Goal: Go to known website: Access a specific website the user already knows

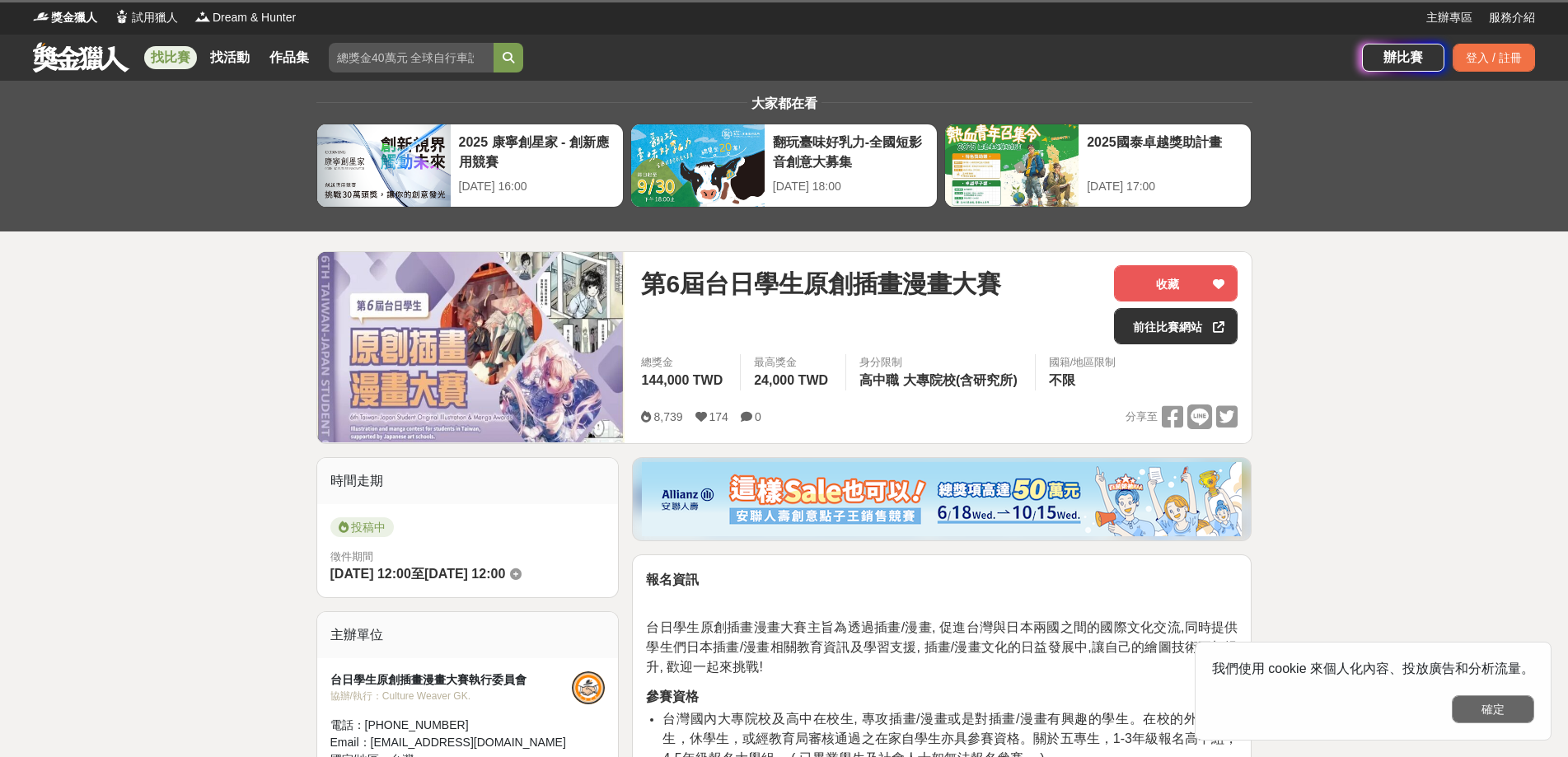
click at [1497, 717] on button "確定" at bounding box center [1493, 709] width 82 height 28
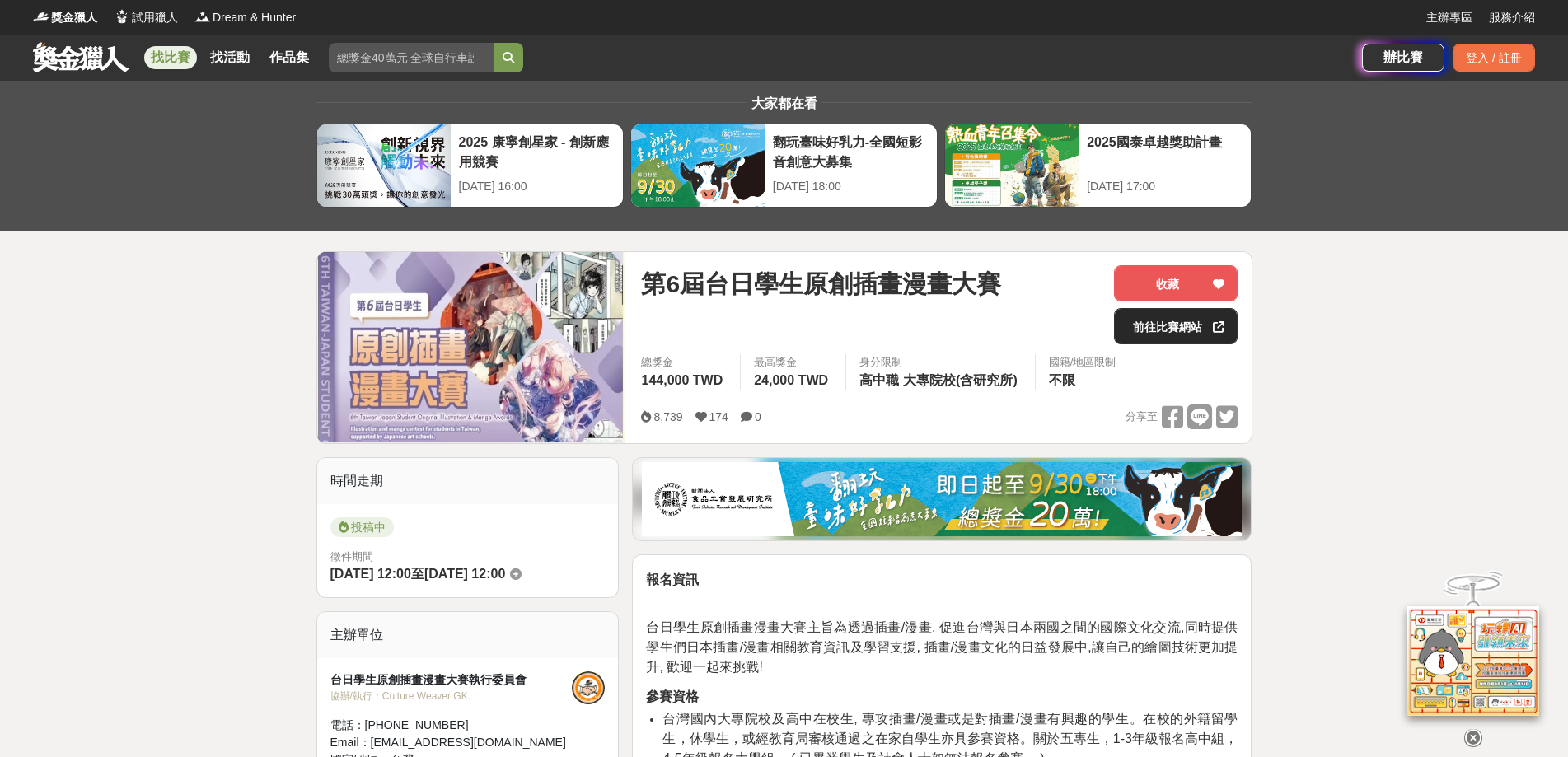
click at [1187, 330] on link "前往比賽網站" at bounding box center [1176, 327] width 124 height 37
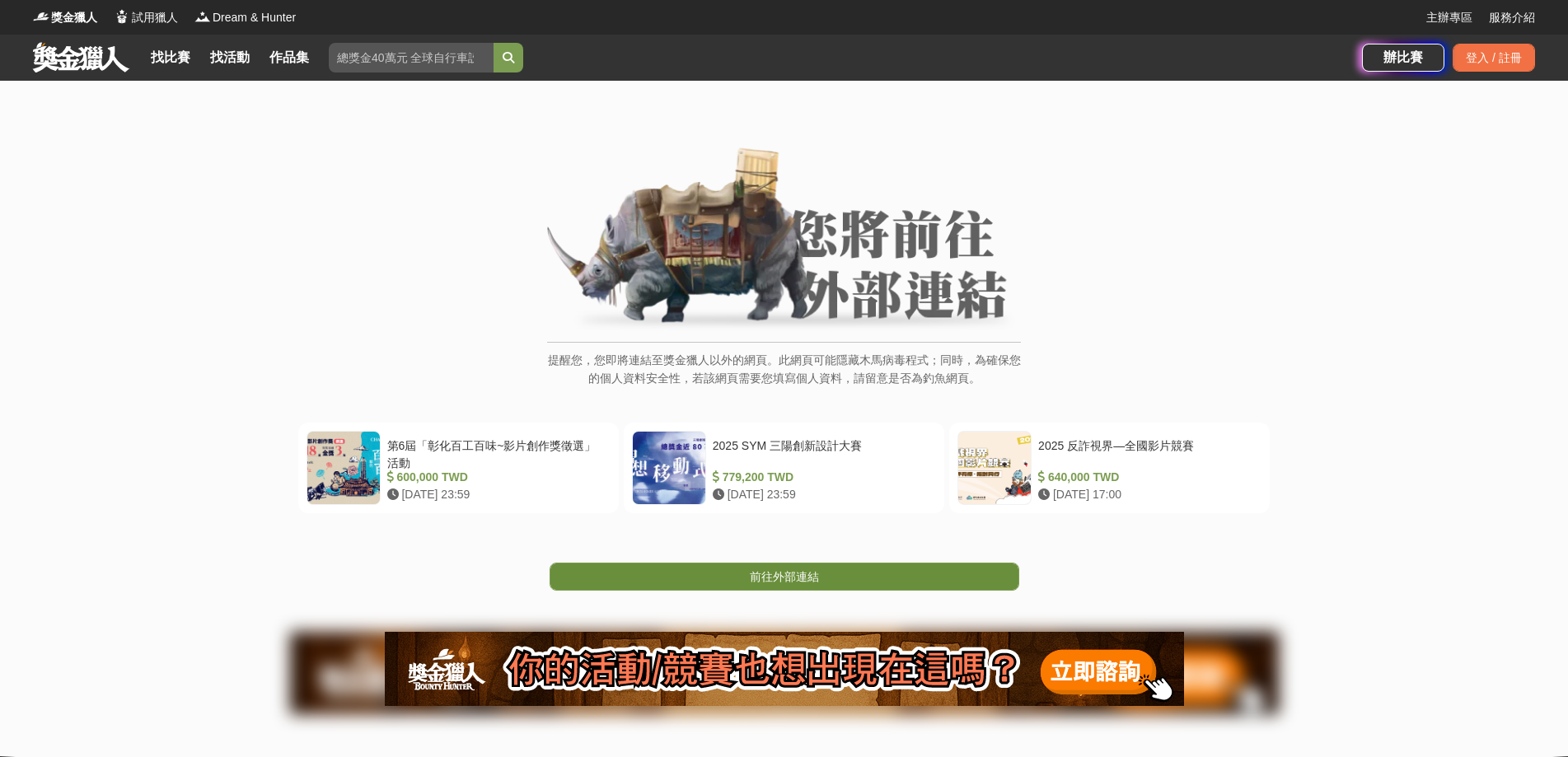
click at [794, 575] on span "前往外部連結" at bounding box center [784, 576] width 69 height 13
